Goal: Find specific page/section: Find specific page/section

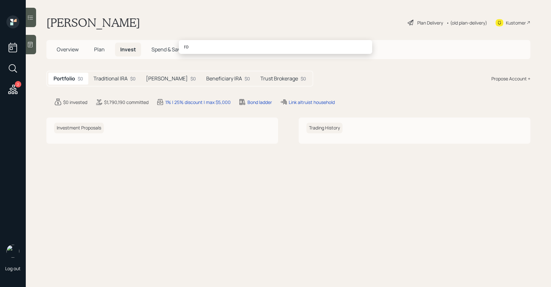
type input "r"
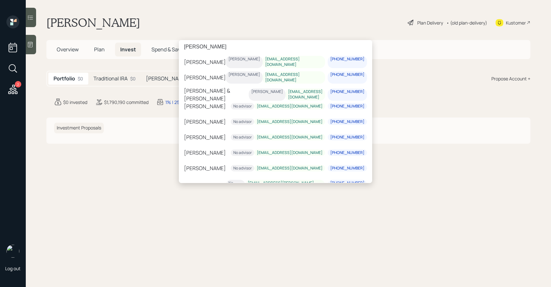
scroll to position [71, 0]
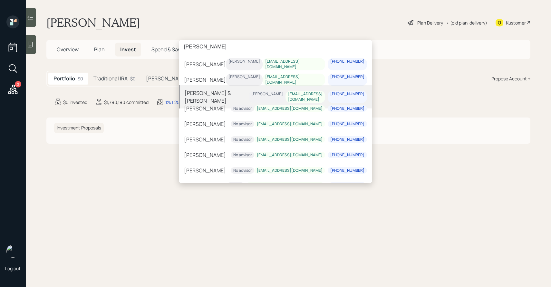
type input "[PERSON_NAME]"
click at [239, 93] on div "[PERSON_NAME] & [PERSON_NAME] [PERSON_NAME] [EMAIL_ADDRESS][DOMAIN_NAME] [PHONE…" at bounding box center [275, 96] width 193 height 23
